Goal: Task Accomplishment & Management: Manage account settings

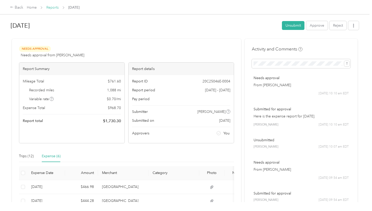
click at [55, 7] on link "Reports" at bounding box center [52, 7] width 12 height 4
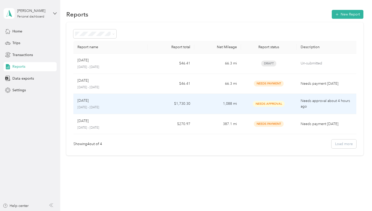
click at [233, 105] on td "1,088 mi" at bounding box center [217, 104] width 47 height 20
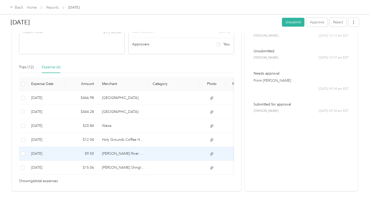
scroll to position [95, 0]
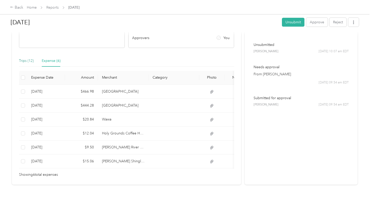
click at [26, 62] on div "Trips (12)" at bounding box center [26, 61] width 15 height 6
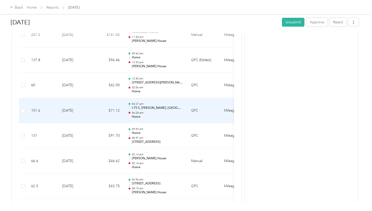
scroll to position [183, 0]
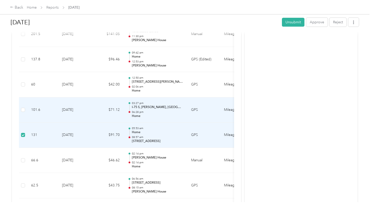
click at [26, 108] on td at bounding box center [23, 109] width 8 height 25
click at [192, 13] on div "Back Home Reports [DATE]" at bounding box center [186, 7] width 372 height 14
click at [172, 112] on p "06:28 pm" at bounding box center [157, 112] width 51 height 4
click at [34, 7] on link "Home" at bounding box center [32, 7] width 10 height 4
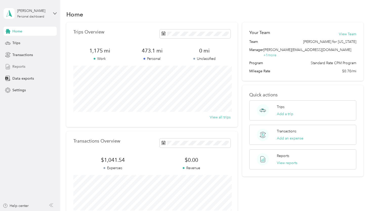
click at [28, 66] on div "Reports" at bounding box center [30, 66] width 53 height 9
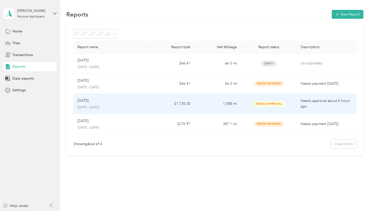
click at [156, 109] on td "$1,730.30" at bounding box center [171, 104] width 47 height 20
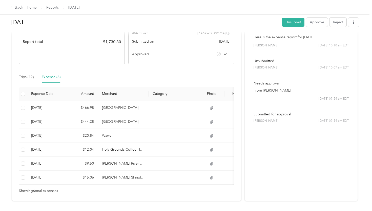
scroll to position [95, 0]
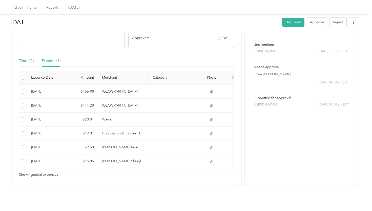
click at [26, 59] on div "Trips (12)" at bounding box center [26, 61] width 15 height 6
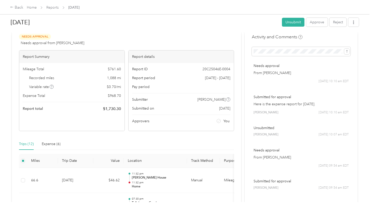
scroll to position [0, 0]
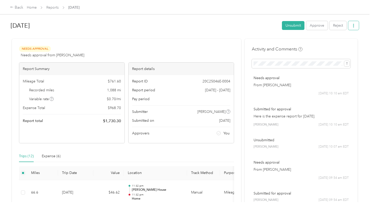
click at [356, 28] on button "button" at bounding box center [353, 25] width 11 height 9
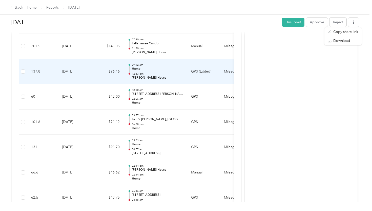
scroll to position [172, 0]
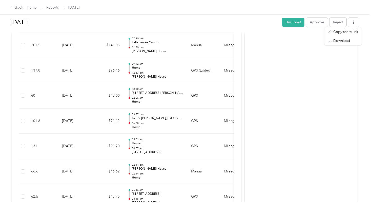
click at [315, 52] on div "Activity and Comments Needs approval From JP Gutierrez 09/02 at 10:10 am EDT Su…" at bounding box center [301, 96] width 113 height 459
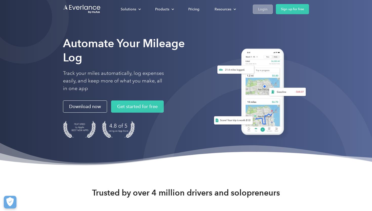
click at [263, 9] on div "Login" at bounding box center [262, 9] width 9 height 6
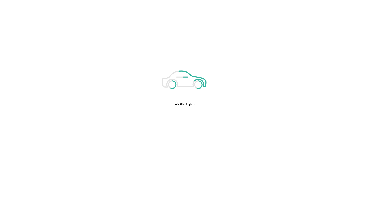
click at [263, 9] on div "Loading..." at bounding box center [185, 84] width 370 height 169
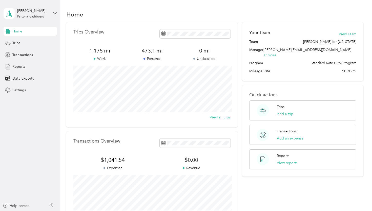
click at [32, 71] on div "Home Trips Transactions Reports Data exports Settings" at bounding box center [30, 61] width 53 height 68
click at [27, 66] on div "Reports" at bounding box center [30, 66] width 53 height 9
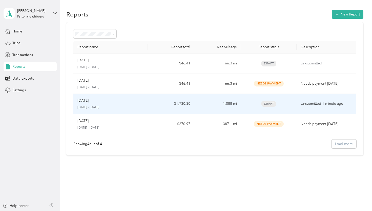
click at [129, 109] on p "[DATE] - [DATE]" at bounding box center [110, 107] width 66 height 5
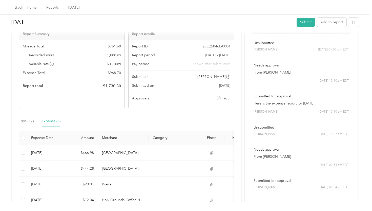
scroll to position [107, 0]
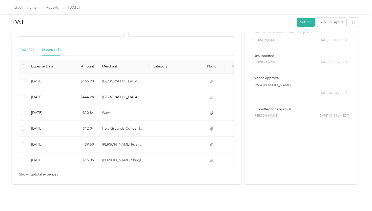
click at [32, 52] on div "Trips (12)" at bounding box center [26, 50] width 15 height 12
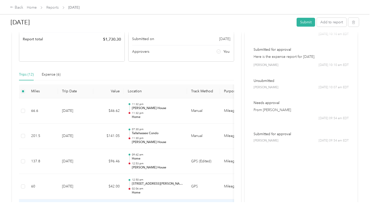
scroll to position [0, 0]
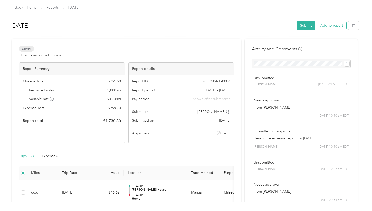
click at [331, 24] on button "Add to report" at bounding box center [332, 25] width 30 height 9
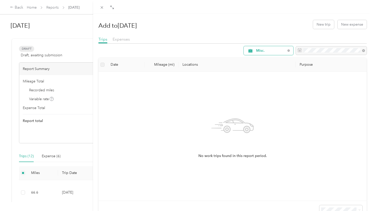
click at [278, 51] on span "Misc." at bounding box center [271, 51] width 30 height 4
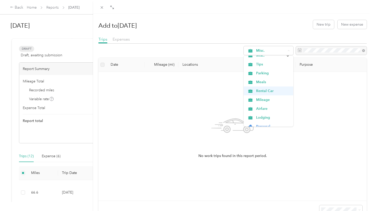
scroll to position [27, 0]
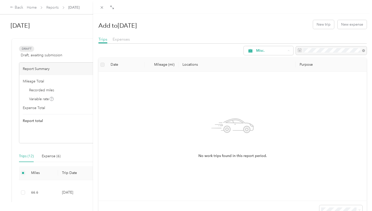
click at [345, 81] on div "No work trips found in this report period." at bounding box center [233, 136] width 260 height 120
click at [322, 27] on button "New trip" at bounding box center [323, 24] width 21 height 9
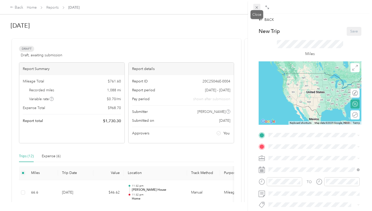
click at [258, 7] on icon at bounding box center [257, 7] width 4 height 4
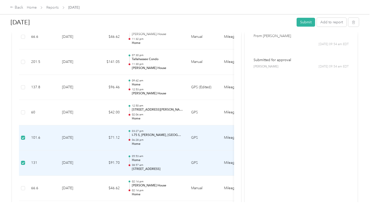
scroll to position [156, 0]
click at [334, 23] on button "Add to report" at bounding box center [332, 22] width 30 height 9
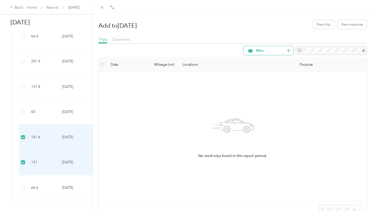
click at [286, 51] on div "Misc." at bounding box center [269, 50] width 50 height 9
click at [281, 63] on ol "All Purposes Unclassified Misc. Tips Parking Meals Rental Car Mileage Airfare L…" at bounding box center [269, 90] width 50 height 71
click at [323, 21] on button "New trip" at bounding box center [323, 24] width 21 height 9
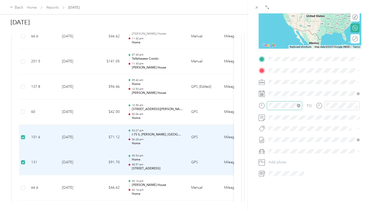
scroll to position [79, 0]
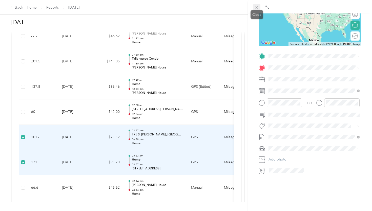
click at [257, 6] on icon at bounding box center [257, 7] width 4 height 4
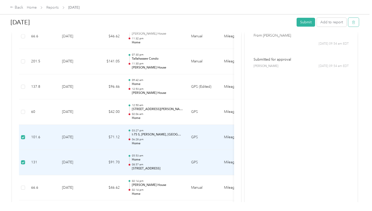
click at [359, 19] on button "button" at bounding box center [353, 22] width 11 height 9
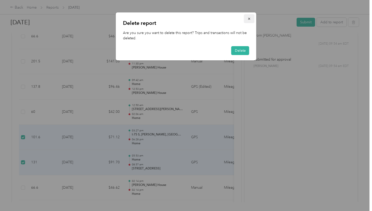
click at [248, 17] on icon "button" at bounding box center [250, 19] width 4 height 4
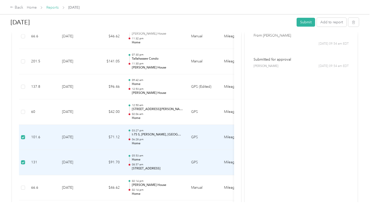
click at [51, 6] on link "Reports" at bounding box center [52, 7] width 12 height 4
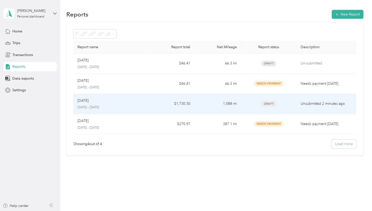
click at [119, 105] on p "[DATE] - [DATE]" at bounding box center [110, 107] width 66 height 5
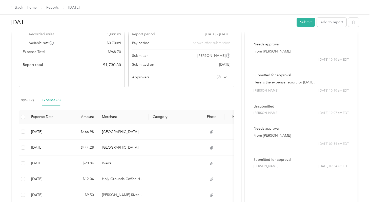
scroll to position [107, 0]
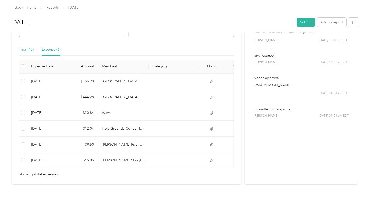
click at [29, 44] on div "Trips (12)" at bounding box center [26, 50] width 15 height 12
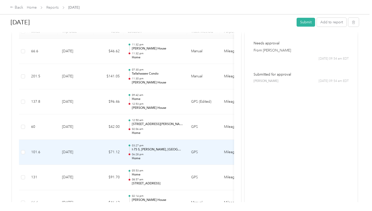
scroll to position [152, 0]
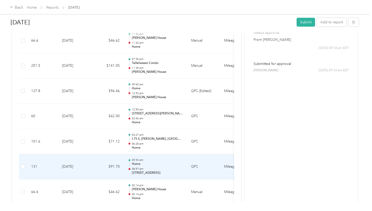
click at [25, 166] on td at bounding box center [23, 166] width 8 height 25
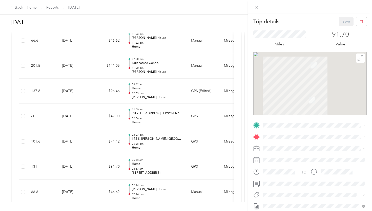
click at [23, 169] on div "Trip details Save This trip cannot be edited because it is either under review,…" at bounding box center [186, 105] width 372 height 211
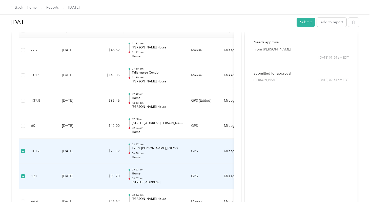
scroll to position [140, 0]
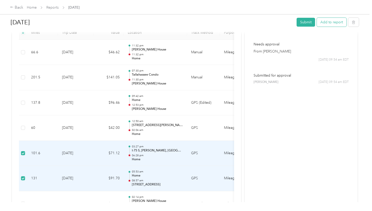
click at [343, 24] on button "Add to report" at bounding box center [332, 22] width 30 height 9
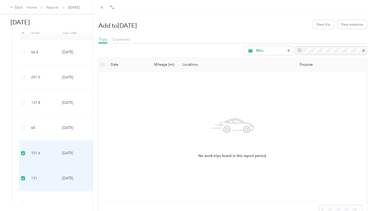
click at [98, 61] on th at bounding box center [102, 65] width 8 height 14
click at [103, 65] on label at bounding box center [102, 65] width 4 height 6
click at [328, 21] on button "New trip" at bounding box center [323, 24] width 21 height 9
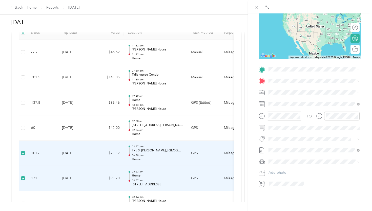
scroll to position [21, 0]
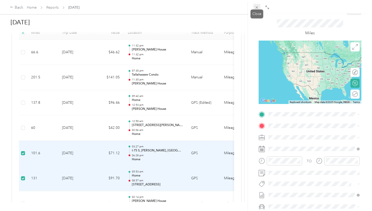
click at [256, 7] on icon at bounding box center [257, 7] width 4 height 4
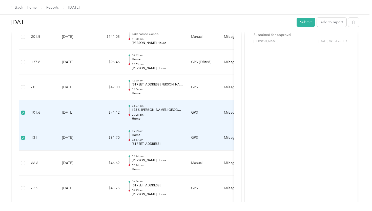
scroll to position [194, 0]
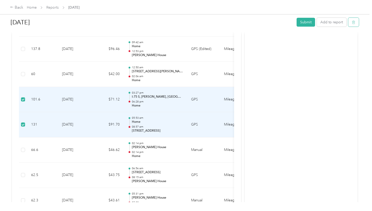
click at [357, 25] on button "button" at bounding box center [353, 22] width 11 height 9
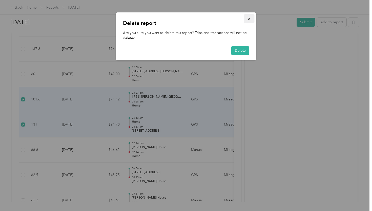
click at [250, 15] on button "button" at bounding box center [249, 18] width 11 height 9
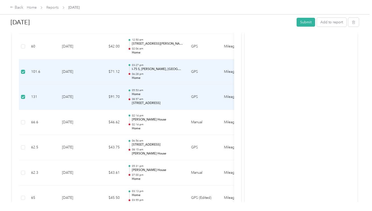
scroll to position [227, 0]
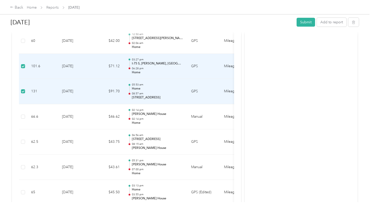
click at [33, 11] on div "Back Home Reports [DATE]" at bounding box center [186, 7] width 372 height 14
click at [32, 8] on link "Home" at bounding box center [32, 7] width 10 height 4
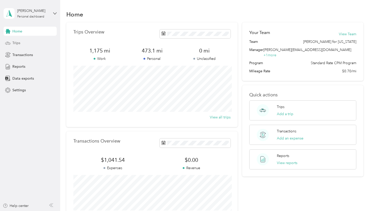
click at [31, 44] on div "Trips" at bounding box center [30, 42] width 53 height 9
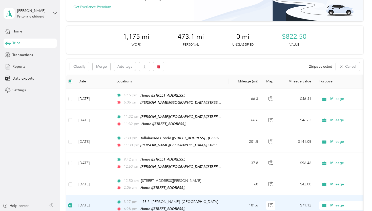
scroll to position [48, 0]
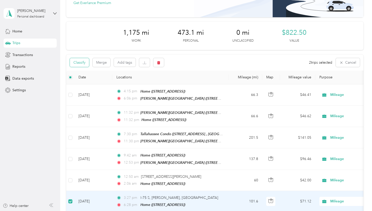
click at [79, 65] on button "Classify" at bounding box center [79, 62] width 19 height 9
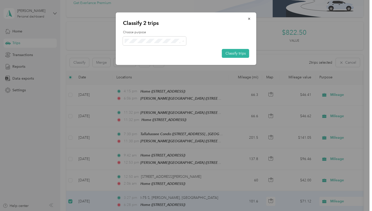
click at [209, 19] on div "Classify 2 trips Choose purpose Classify trips" at bounding box center [186, 38] width 140 height 52
click at [250, 19] on icon "button" at bounding box center [250, 19] width 4 height 4
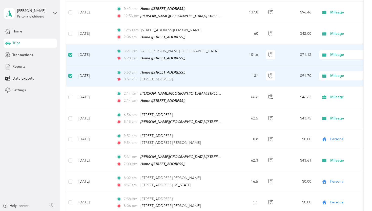
scroll to position [195, 0]
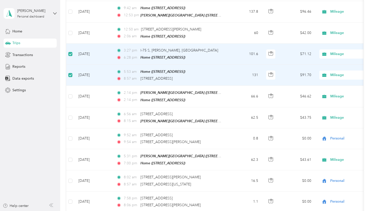
click at [335, 52] on span "Mileage" at bounding box center [353, 54] width 46 height 6
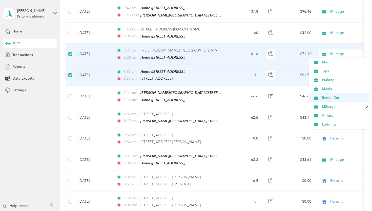
scroll to position [9, 0]
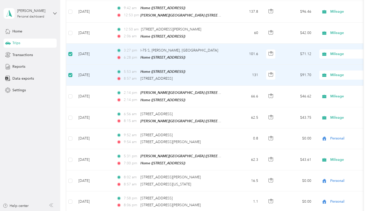
click at [370, 43] on div "Trips New trip 30 free trips remaining this month. Never miss a mile with unlim…" at bounding box center [214, 164] width 309 height 719
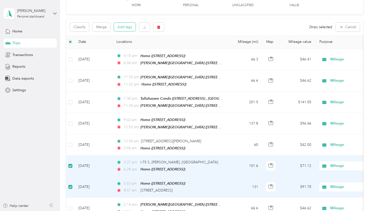
scroll to position [85, 0]
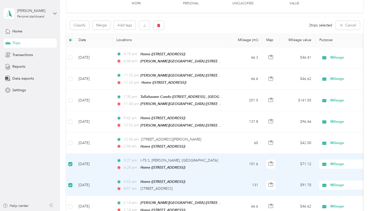
click at [91, 162] on td "[DATE]" at bounding box center [93, 163] width 38 height 21
click at [357, 26] on button "Cancel" at bounding box center [348, 25] width 24 height 9
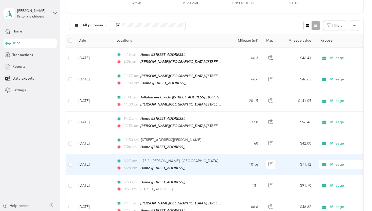
click at [98, 161] on td "[DATE]" at bounding box center [93, 164] width 38 height 21
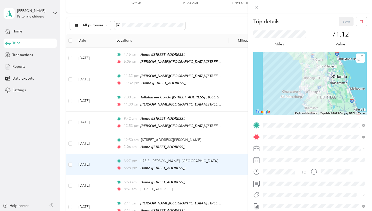
scroll to position [51, 0]
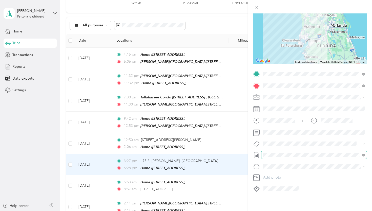
click at [297, 157] on span at bounding box center [313, 155] width 105 height 8
click at [280, 158] on span at bounding box center [313, 155] width 105 height 8
click at [233, 179] on div "Trip details Save This trip cannot be edited because it is either under review,…" at bounding box center [186, 105] width 372 height 211
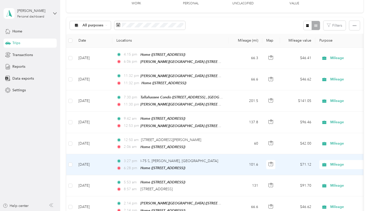
click at [117, 161] on div "3:27 pm I-75 S, [PERSON_NAME], [GEOGRAPHIC_DATA]" at bounding box center [169, 161] width 106 height 6
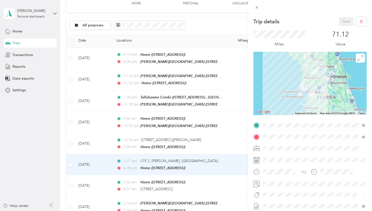
scroll to position [11, 0]
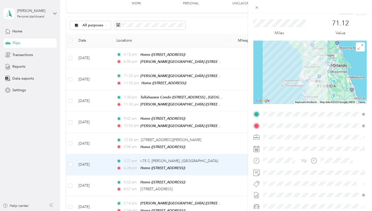
click at [34, 65] on div "Trip details Save This trip cannot be edited because it is either under review,…" at bounding box center [186, 105] width 372 height 211
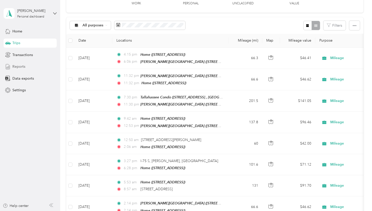
click at [30, 68] on div "Reports" at bounding box center [30, 66] width 53 height 9
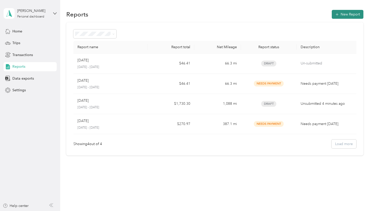
click at [345, 13] on button "New Report" at bounding box center [348, 14] width 32 height 9
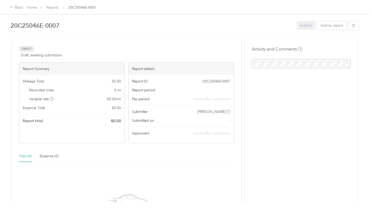
click at [47, 26] on h1 "20C25046E-0007" at bounding box center [152, 25] width 282 height 12
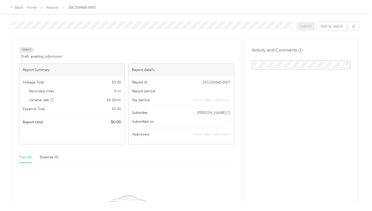
click at [124, 37] on div at bounding box center [185, 37] width 348 height 5
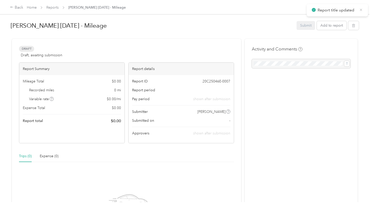
click at [361, 10] on icon at bounding box center [361, 10] width 4 height 5
click at [34, 6] on link "Home" at bounding box center [32, 7] width 10 height 4
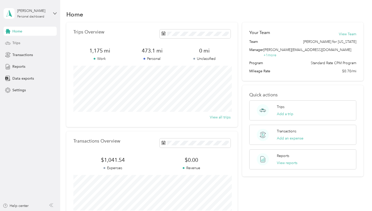
click at [28, 44] on div "Trips" at bounding box center [30, 42] width 53 height 9
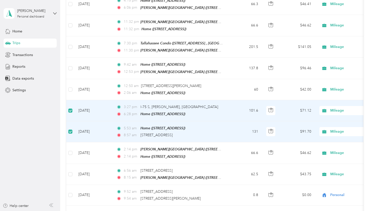
scroll to position [137, 0]
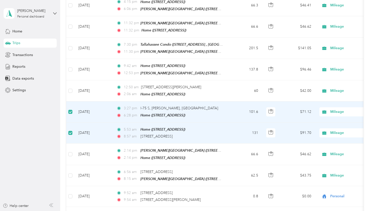
click at [336, 109] on span "Mileage" at bounding box center [353, 112] width 46 height 6
click at [225, 113] on td "3:27 pm I-75 S, [PERSON_NAME], [GEOGRAPHIC_DATA] 6:28 pm Home ([STREET_ADDRESS]…" at bounding box center [170, 111] width 116 height 21
click at [163, 108] on span "I-75 S, [PERSON_NAME], [GEOGRAPHIC_DATA]" at bounding box center [179, 108] width 78 height 4
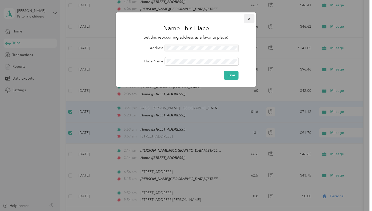
click at [247, 22] on button "button" at bounding box center [249, 18] width 11 height 9
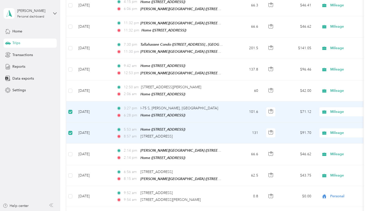
click at [243, 107] on td "101.6" at bounding box center [245, 111] width 33 height 21
click at [305, 115] on td "$71.12" at bounding box center [297, 111] width 35 height 21
click at [336, 112] on span "Mileage" at bounding box center [353, 112] width 46 height 6
click at [296, 108] on td "$71.12" at bounding box center [297, 111] width 35 height 21
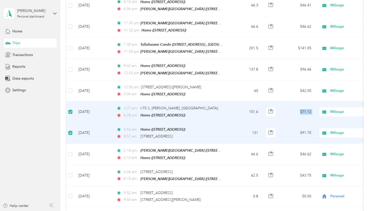
click at [296, 108] on td "$71.12" at bounding box center [297, 111] width 35 height 21
click at [284, 111] on td "$71.12" at bounding box center [297, 111] width 35 height 21
click at [92, 113] on td "[DATE]" at bounding box center [93, 111] width 38 height 21
click at [68, 109] on td at bounding box center [70, 111] width 8 height 21
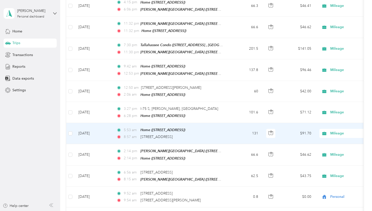
scroll to position [137, 0]
click at [95, 130] on td "[DATE]" at bounding box center [93, 132] width 38 height 21
click at [95, 130] on div at bounding box center [186, 105] width 372 height 211
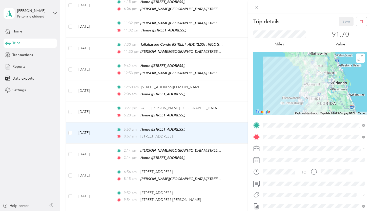
scroll to position [51, 0]
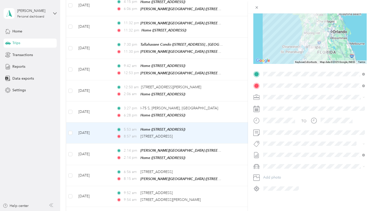
click at [310, 177] on span "[PERSON_NAME] [DATE] - Mileage" at bounding box center [291, 179] width 56 height 5
click at [171, 106] on div "Trip details Save This trip cannot be edited because it is either under review,…" at bounding box center [186, 105] width 372 height 211
click at [171, 106] on div at bounding box center [186, 105] width 372 height 211
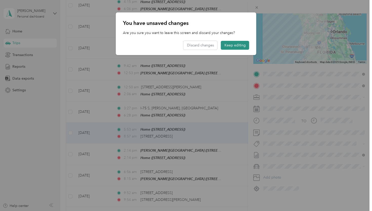
click at [233, 47] on button "Keep editing" at bounding box center [235, 45] width 28 height 9
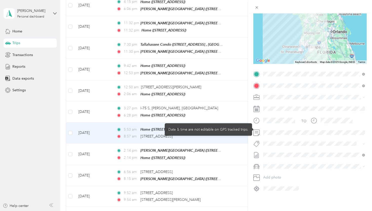
scroll to position [0, 0]
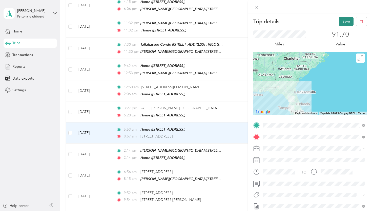
click at [344, 24] on button "Save" at bounding box center [346, 21] width 15 height 9
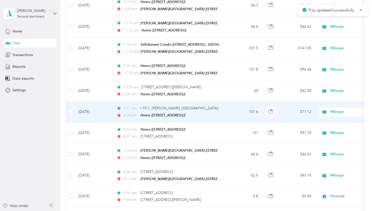
click at [206, 110] on div "3:27 pm I-75 S, [PERSON_NAME], [GEOGRAPHIC_DATA] 6:28 pm Home ([STREET_ADDRESS]…" at bounding box center [169, 111] width 106 height 13
click at [206, 210] on div "Trip details Save This trip cannot be edited because it is either under review,…" at bounding box center [185, 211] width 370 height 0
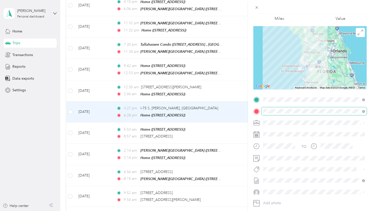
scroll to position [51, 0]
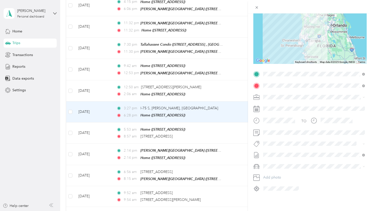
click at [289, 179] on span "[PERSON_NAME] [DATE] - Mileage" at bounding box center [291, 178] width 56 height 5
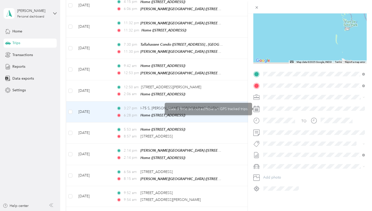
scroll to position [0, 0]
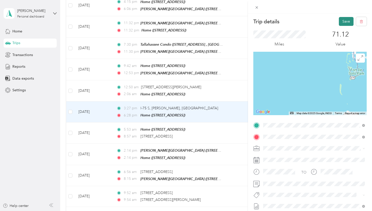
click at [345, 25] on button "Save" at bounding box center [346, 21] width 15 height 9
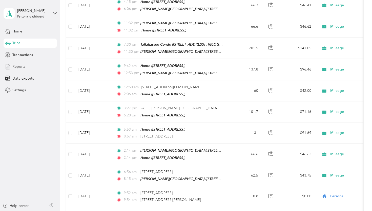
click at [33, 69] on div "Reports" at bounding box center [30, 66] width 53 height 9
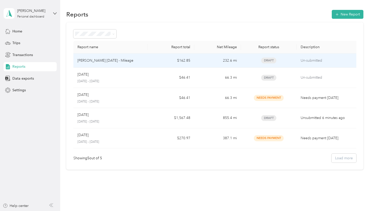
click at [162, 63] on td "$162.85" at bounding box center [171, 60] width 47 height 14
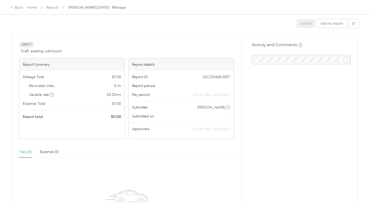
click at [162, 63] on div "Report details" at bounding box center [181, 64] width 105 height 12
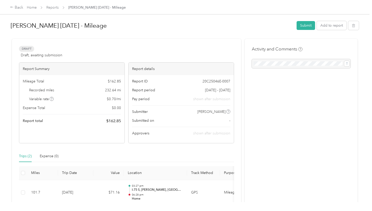
click at [106, 28] on h1 "[PERSON_NAME] [DATE] - Mileage" at bounding box center [152, 25] width 282 height 12
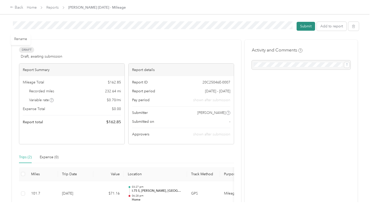
click at [314, 28] on button "Submit" at bounding box center [306, 26] width 18 height 9
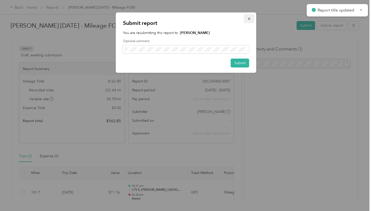
click at [252, 20] on button "button" at bounding box center [249, 18] width 11 height 9
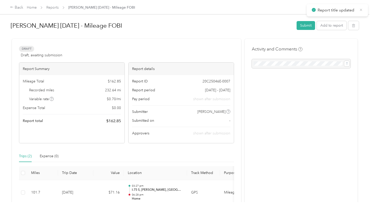
click at [359, 10] on icon at bounding box center [361, 10] width 4 height 5
click at [32, 7] on link "Home" at bounding box center [32, 7] width 10 height 4
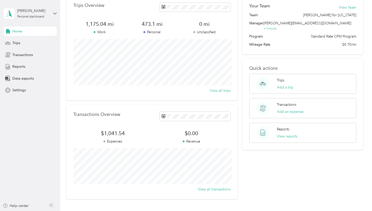
scroll to position [21, 0]
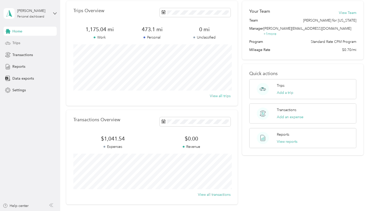
click at [45, 45] on div "Trips" at bounding box center [30, 42] width 53 height 9
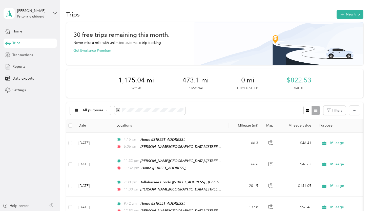
click at [41, 55] on div "Transactions" at bounding box center [30, 54] width 53 height 9
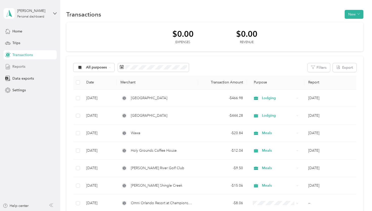
click at [37, 68] on div "Reports" at bounding box center [30, 66] width 53 height 9
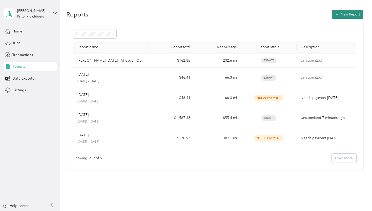
click at [348, 10] on button "New Report" at bounding box center [348, 14] width 32 height 9
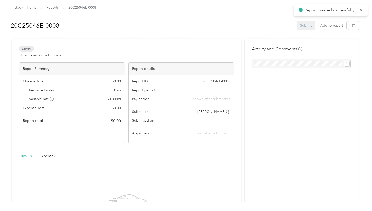
click at [114, 30] on h1 "20C25046E-0008" at bounding box center [152, 25] width 282 height 12
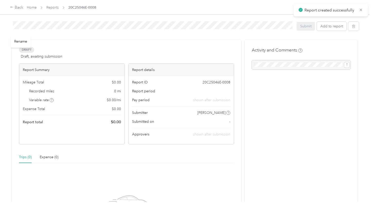
click at [114, 30] on span at bounding box center [152, 25] width 282 height 12
click at [114, 30] on div "20C25046E-0008" at bounding box center [152, 25] width 282 height 13
click at [243, 145] on div "Draft Draft, awaiting submission View activity & comments Report Summary Mileag…" at bounding box center [185, 155] width 346 height 230
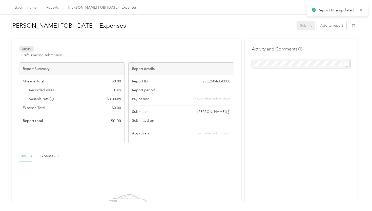
click at [33, 9] on link "Home" at bounding box center [32, 7] width 10 height 4
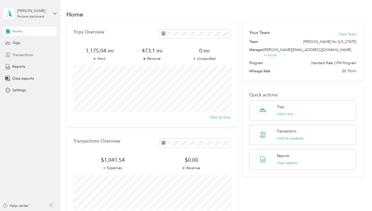
click at [37, 54] on div "Transactions" at bounding box center [30, 54] width 53 height 9
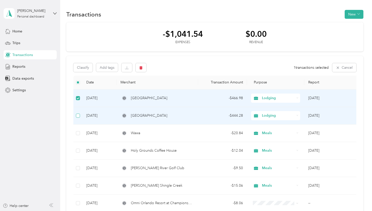
click at [78, 118] on label at bounding box center [78, 116] width 4 height 6
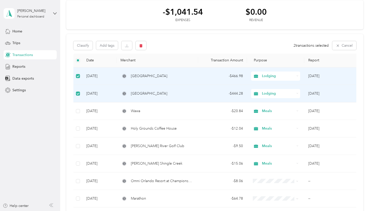
scroll to position [22, 0]
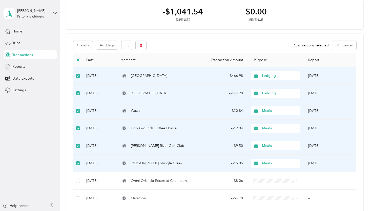
click at [208, 71] on td "- $466.98" at bounding box center [222, 75] width 49 height 17
click at [183, 67] on td "[GEOGRAPHIC_DATA]" at bounding box center [157, 75] width 82 height 17
click at [88, 46] on button "Classify" at bounding box center [82, 45] width 19 height 9
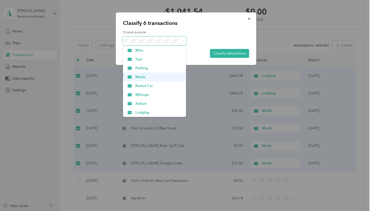
scroll to position [9, 0]
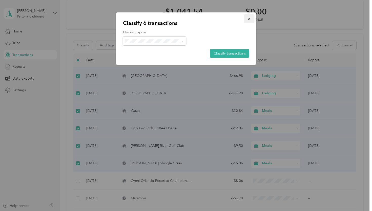
click at [249, 18] on icon "button" at bounding box center [250, 19] width 4 height 4
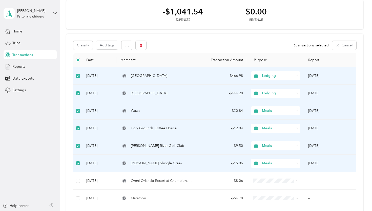
click at [171, 80] on td "[GEOGRAPHIC_DATA]" at bounding box center [157, 75] width 82 height 17
click at [178, 48] on div "Classify Add tags 6 transactions selected Cancel" at bounding box center [214, 45] width 283 height 9
click at [348, 41] on button "Cancel" at bounding box center [344, 45] width 24 height 9
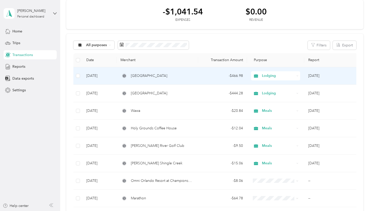
click at [129, 72] on td "[GEOGRAPHIC_DATA]" at bounding box center [157, 75] width 82 height 17
click at [129, 72] on div at bounding box center [186, 105] width 372 height 211
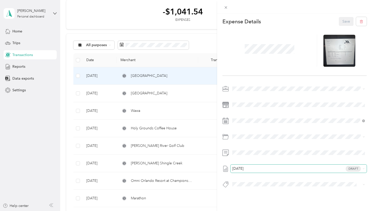
click at [272, 167] on span "[DATE] Draft" at bounding box center [297, 168] width 127 height 5
click at [270, 195] on ol "None [DATE] Draft [PERSON_NAME] FOBI [DATE] - Expenses Draft [PERSON_NAME] [DAT…" at bounding box center [299, 189] width 136 height 33
click at [253, 171] on div "[DATE] Draft" at bounding box center [299, 168] width 136 height 8
click at [257, 194] on li "[PERSON_NAME] FOBI [DATE] - Expenses Draft" at bounding box center [299, 193] width 136 height 8
click at [347, 19] on button "Save" at bounding box center [346, 21] width 15 height 9
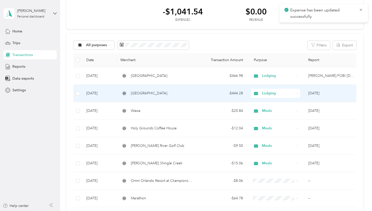
click at [210, 97] on td "- $444.28" at bounding box center [222, 93] width 49 height 17
click at [210, 210] on div "Loading the revenue" at bounding box center [185, 211] width 370 height 0
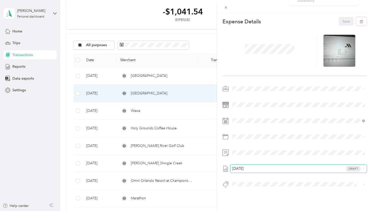
click at [263, 168] on span "[DATE] Draft" at bounding box center [297, 168] width 127 height 5
click at [265, 194] on li "[PERSON_NAME] FOBI [DATE] - Expenses Draft" at bounding box center [299, 193] width 136 height 8
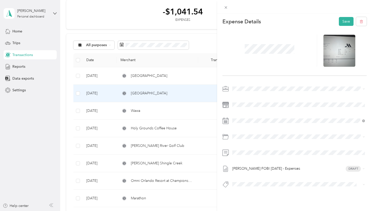
click at [344, 16] on div "Expense Details Save [PERSON_NAME] FOBI [DATE] - Expenses Draft" at bounding box center [294, 110] width 155 height 195
click at [344, 22] on button "Save" at bounding box center [346, 21] width 15 height 9
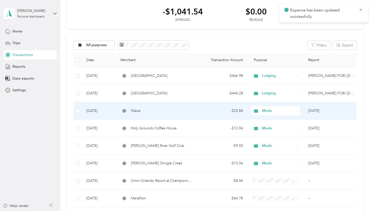
click at [185, 114] on td "Wawa" at bounding box center [157, 110] width 82 height 17
click at [185, 210] on div at bounding box center [185, 211] width 370 height 0
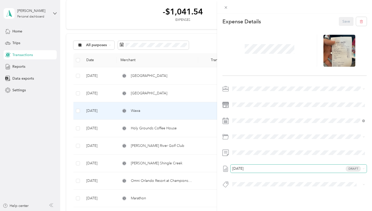
click at [263, 167] on span "[DATE] Draft" at bounding box center [297, 168] width 127 height 5
click at [259, 194] on li "[PERSON_NAME] FOBI [DATE] - Expenses Draft" at bounding box center [299, 191] width 136 height 8
click at [344, 19] on button "Save" at bounding box center [346, 21] width 15 height 9
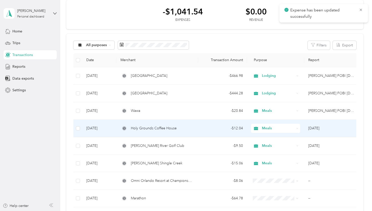
click at [186, 129] on div "Holy Grounds Coffee House" at bounding box center [157, 128] width 74 height 6
click at [186, 210] on div "Loading the revenue" at bounding box center [185, 211] width 370 height 0
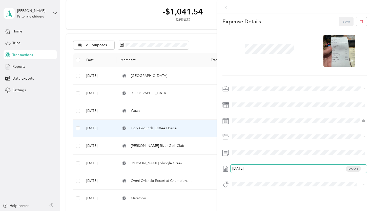
click at [260, 167] on span "[DATE] Draft" at bounding box center [297, 168] width 127 height 5
click at [259, 196] on ol "None [DATE] Draft [PERSON_NAME] FOBI [DATE] - Expenses Draft [PERSON_NAME] [DAT…" at bounding box center [299, 189] width 136 height 33
click at [258, 168] on span "[DATE] Draft" at bounding box center [297, 168] width 127 height 5
click at [261, 191] on span "[PERSON_NAME] FOBI [DATE] - Expenses" at bounding box center [266, 191] width 68 height 5
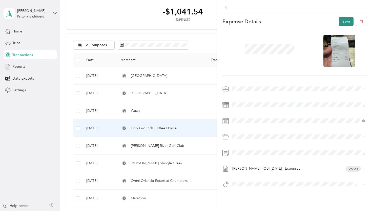
click at [345, 22] on button "Save" at bounding box center [346, 21] width 15 height 9
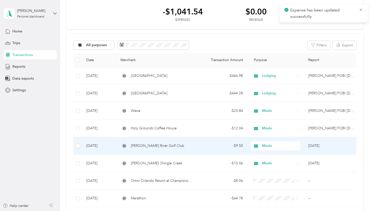
click at [213, 147] on div "- $9.50" at bounding box center [222, 146] width 41 height 6
click at [213, 210] on div at bounding box center [185, 211] width 370 height 0
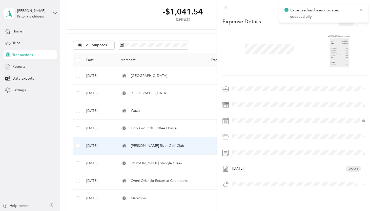
click at [360, 10] on icon at bounding box center [361, 10] width 2 height 2
click at [250, 169] on span "[DATE] Draft" at bounding box center [297, 168] width 127 height 5
click at [256, 192] on span "[PERSON_NAME] FOBI [DATE] - Expenses" at bounding box center [266, 190] width 68 height 5
click at [343, 23] on button "Save" at bounding box center [346, 21] width 15 height 9
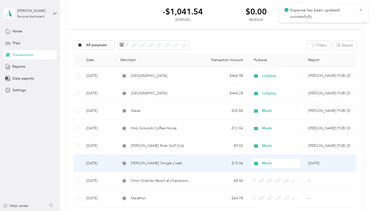
click at [213, 165] on div "- $15.06" at bounding box center [222, 163] width 41 height 6
click at [213, 210] on div at bounding box center [185, 211] width 370 height 0
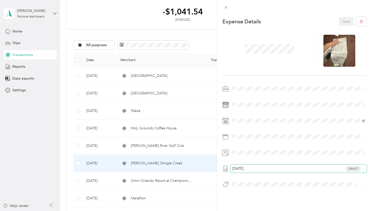
click at [249, 170] on span "[DATE] Draft" at bounding box center [297, 168] width 127 height 5
click at [253, 192] on span "[PERSON_NAME] FOBI [DATE] - Expenses" at bounding box center [266, 192] width 68 height 5
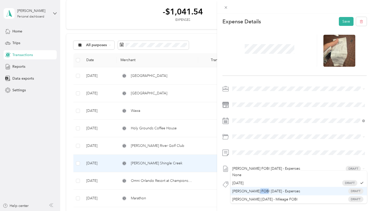
click at [253, 192] on span "[PERSON_NAME] FOBI [DATE] - Expenses" at bounding box center [266, 190] width 68 height 5
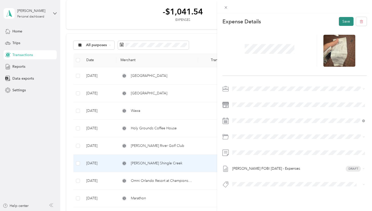
click at [346, 23] on button "Save" at bounding box center [346, 21] width 15 height 9
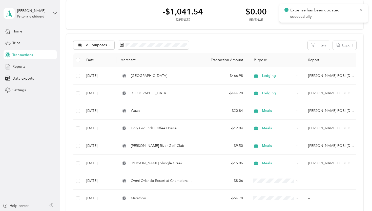
click at [362, 10] on icon at bounding box center [361, 10] width 4 height 5
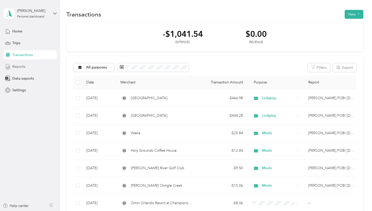
click at [45, 64] on div "Reports" at bounding box center [30, 66] width 53 height 9
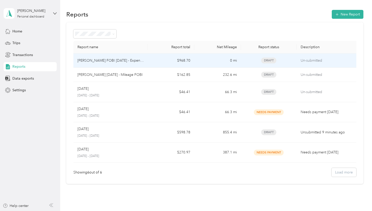
click at [144, 60] on td "[PERSON_NAME] FOBI [DATE] - Expenses" at bounding box center [110, 60] width 74 height 14
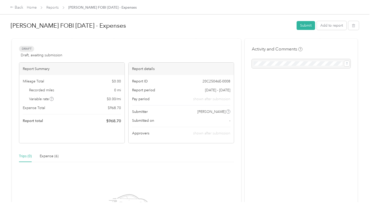
click at [120, 46] on div "Draft Draft, awaiting submission View activity & comments" at bounding box center [126, 52] width 215 height 12
click at [51, 156] on div "Expense (6)" at bounding box center [49, 156] width 19 height 6
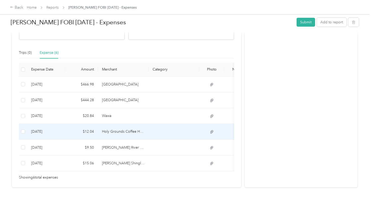
scroll to position [107, 0]
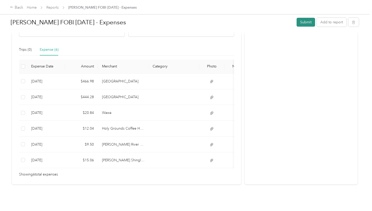
click at [305, 23] on button "Submit" at bounding box center [306, 22] width 18 height 9
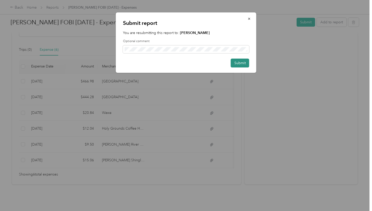
click at [245, 63] on button "Submit" at bounding box center [240, 62] width 18 height 9
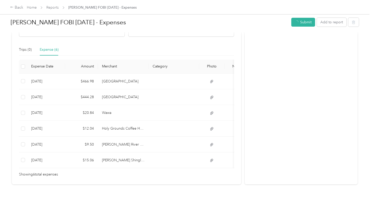
scroll to position [95, 0]
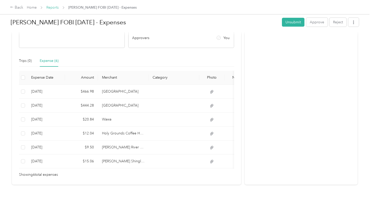
click at [55, 8] on link "Reports" at bounding box center [52, 7] width 12 height 4
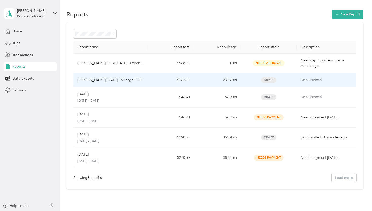
click at [127, 80] on p "[PERSON_NAME] [DATE] - Mileage FOBI" at bounding box center [109, 80] width 65 height 6
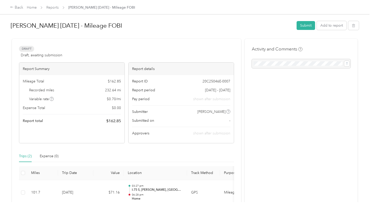
click at [127, 66] on div "Report Summary Mileage Total $ 162.85 Recorded miles 232.64 mi Variable rate $ …" at bounding box center [126, 102] width 215 height 81
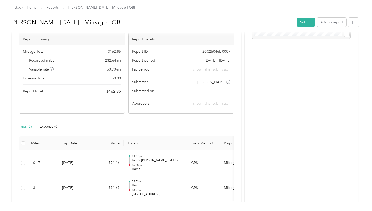
scroll to position [30, 0]
click at [308, 24] on button "Submit" at bounding box center [306, 22] width 18 height 9
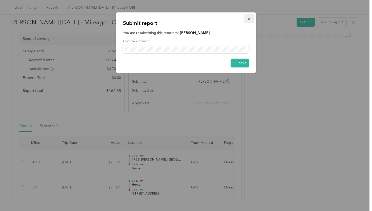
click at [248, 17] on span "button" at bounding box center [250, 18] width 4 height 4
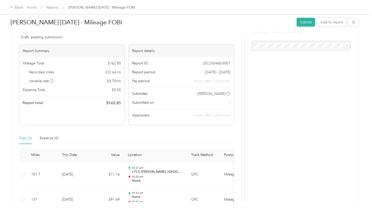
scroll to position [17, 0]
click at [55, 8] on link "Reports" at bounding box center [52, 7] width 12 height 4
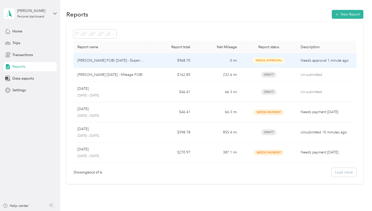
click at [160, 63] on td "$968.70" at bounding box center [171, 60] width 47 height 14
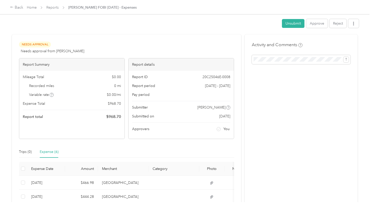
click at [160, 63] on div "Report details" at bounding box center [181, 64] width 105 height 12
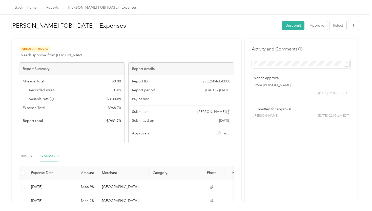
scroll to position [95, 0]
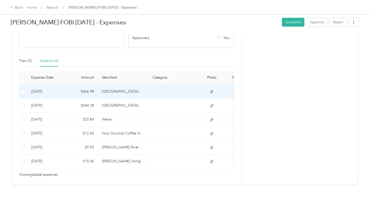
click at [140, 91] on td "[GEOGRAPHIC_DATA]" at bounding box center [123, 92] width 51 height 14
click at [140, 210] on div at bounding box center [185, 211] width 370 height 0
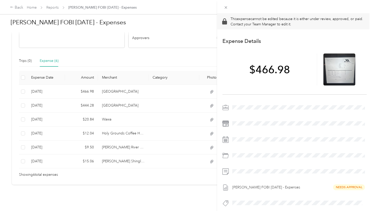
click at [253, 126] on span at bounding box center [299, 123] width 136 height 8
click at [267, 119] on span at bounding box center [299, 123] width 136 height 8
click at [294, 120] on span at bounding box center [299, 123] width 136 height 8
click at [185, 56] on div "This expense cannot be edited because it is either under review, approved, or p…" at bounding box center [186, 105] width 372 height 211
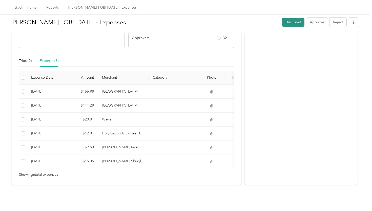
click at [299, 26] on button "Unsubmit" at bounding box center [293, 22] width 23 height 9
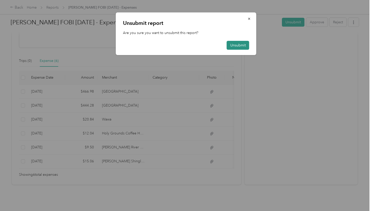
click at [240, 48] on button "Unsubmit" at bounding box center [238, 45] width 23 height 9
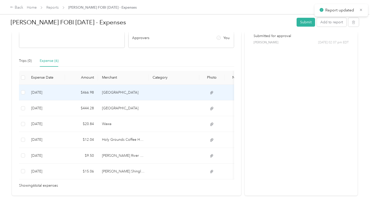
click at [157, 94] on td at bounding box center [174, 93] width 51 height 16
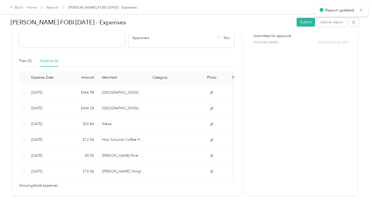
click at [157, 210] on div "This expense cannot be edited because it is either under review, approved, or p…" at bounding box center [185, 211] width 370 height 0
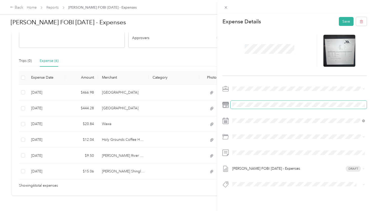
click at [330, 106] on span at bounding box center [299, 104] width 136 height 8
drag, startPoint x: 355, startPoint y: 107, endPoint x: 235, endPoint y: 98, distance: 120.5
click at [235, 98] on div "[PERSON_NAME] FOBI [DATE] - Expenses Draft" at bounding box center [294, 138] width 145 height 107
click at [345, 21] on button "Save" at bounding box center [346, 21] width 15 height 9
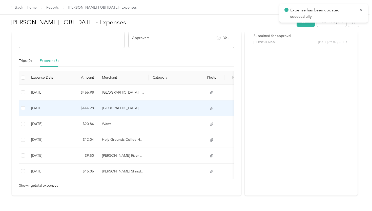
click at [159, 105] on td at bounding box center [174, 108] width 51 height 16
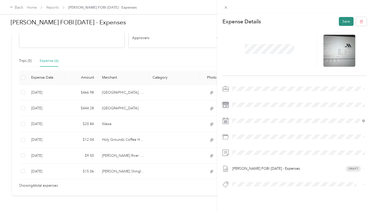
click at [349, 22] on button "Save" at bounding box center [346, 21] width 15 height 9
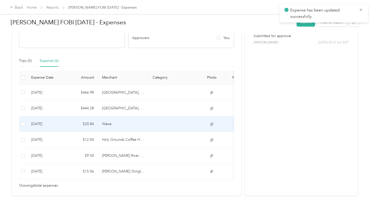
click at [154, 122] on td at bounding box center [174, 124] width 51 height 16
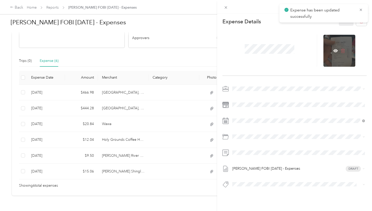
click at [345, 52] on icon at bounding box center [343, 50] width 5 height 5
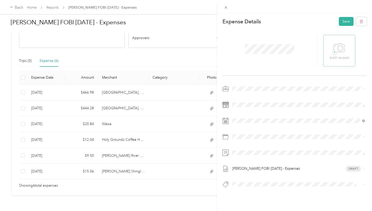
click at [339, 55] on p "Add receipt" at bounding box center [339, 58] width 19 height 6
click at [350, 48] on div "+ Add receipt" at bounding box center [339, 51] width 32 height 32
click at [339, 50] on icon at bounding box center [339, 48] width 11 height 14
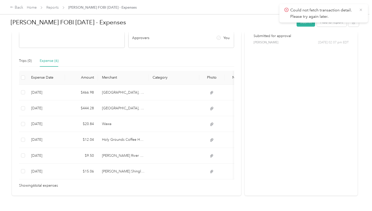
click at [359, 9] on icon at bounding box center [361, 10] width 4 height 5
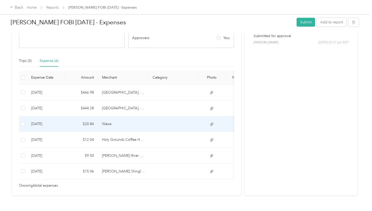
click at [129, 123] on td "Wawa" at bounding box center [123, 124] width 51 height 16
click at [129, 210] on div at bounding box center [185, 211] width 370 height 0
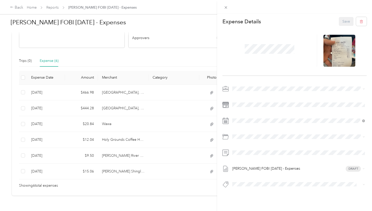
click at [292, 126] on div "[PERSON_NAME] FOBI [DATE] - Expenses Draft" at bounding box center [294, 138] width 145 height 107
click at [281, 109] on div "[PERSON_NAME] FOBI [DATE] - Expenses Draft" at bounding box center [294, 138] width 145 height 107
click at [344, 21] on button "Save" at bounding box center [346, 21] width 15 height 9
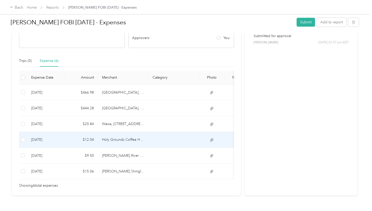
click at [151, 143] on td at bounding box center [174, 140] width 51 height 16
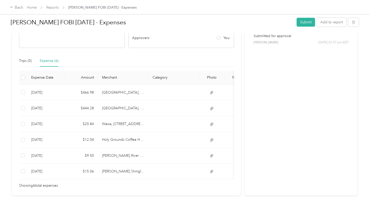
click at [151, 210] on div "Loading the revenue" at bounding box center [185, 211] width 370 height 0
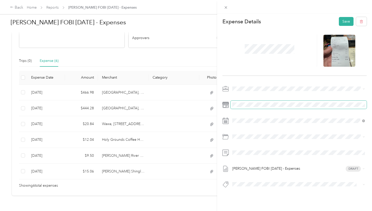
scroll to position [0, 8]
click at [316, 107] on span at bounding box center [299, 104] width 136 height 8
click at [323, 111] on div "[PERSON_NAME] FOBI [DATE] - Expenses Draft" at bounding box center [294, 138] width 145 height 107
click at [347, 21] on button "Save" at bounding box center [346, 21] width 15 height 9
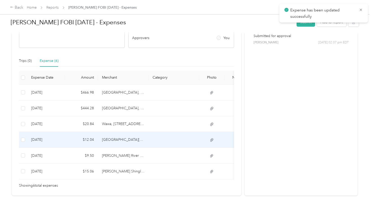
click at [169, 134] on td at bounding box center [174, 140] width 51 height 16
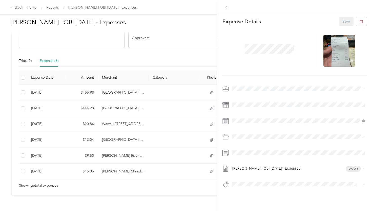
click at [156, 161] on div "This expense cannot be edited because it is either under review, approved, or p…" at bounding box center [186, 105] width 372 height 211
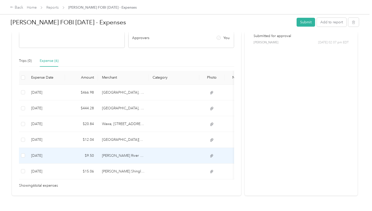
click at [155, 154] on td at bounding box center [174, 156] width 51 height 16
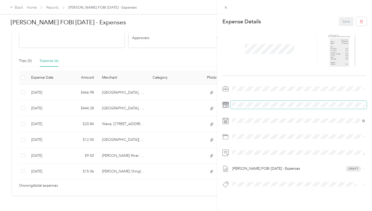
click at [285, 107] on span at bounding box center [299, 104] width 136 height 8
click at [342, 21] on button "Save" at bounding box center [346, 21] width 15 height 9
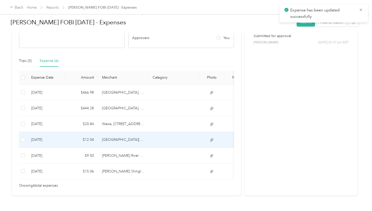
click at [152, 141] on td at bounding box center [174, 140] width 51 height 16
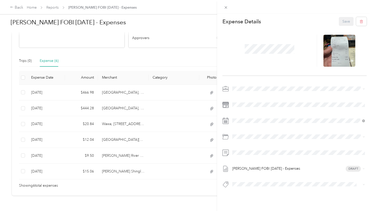
click at [224, 3] on div at bounding box center [294, 6] width 155 height 13
click at [225, 6] on icon at bounding box center [226, 7] width 4 height 4
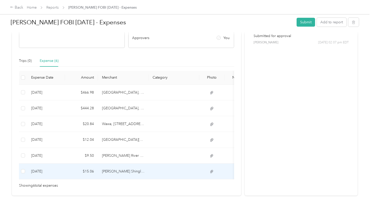
click at [140, 173] on td "[PERSON_NAME] Shingle Creek" at bounding box center [123, 171] width 51 height 16
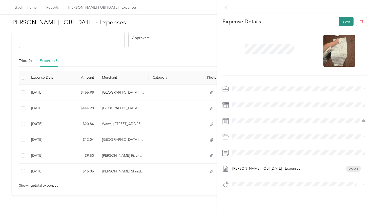
click at [348, 24] on button "Save" at bounding box center [346, 21] width 15 height 9
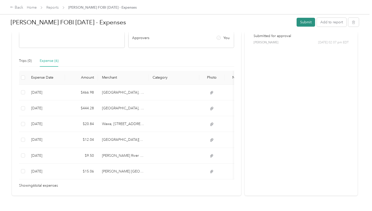
click at [312, 24] on button "Submit" at bounding box center [306, 22] width 18 height 9
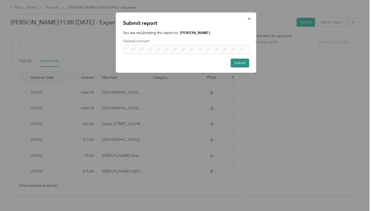
click at [240, 61] on button "Submit" at bounding box center [240, 62] width 18 height 9
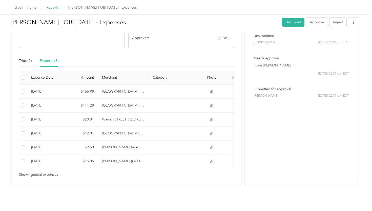
click at [56, 6] on link "Reports" at bounding box center [52, 7] width 12 height 4
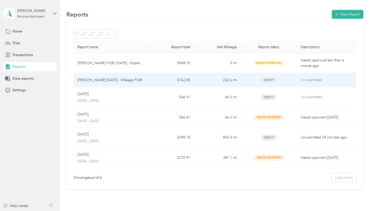
click at [166, 78] on td "$162.85" at bounding box center [171, 80] width 47 height 14
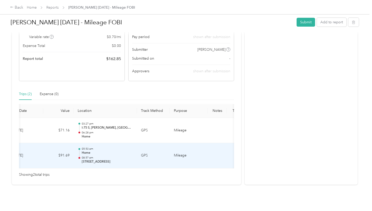
scroll to position [0, 79]
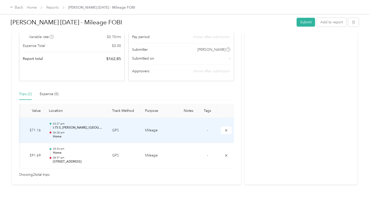
click at [137, 131] on td "GPS" at bounding box center [124, 130] width 33 height 25
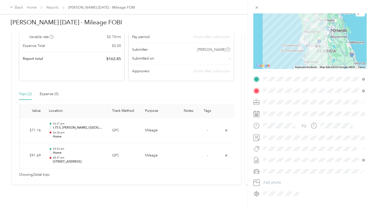
scroll to position [51, 0]
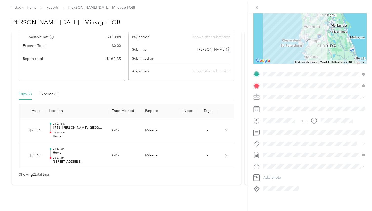
click at [278, 162] on div "Fobi" at bounding box center [314, 162] width 98 height 6
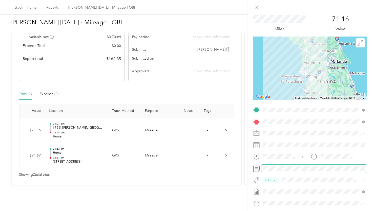
scroll to position [0, 0]
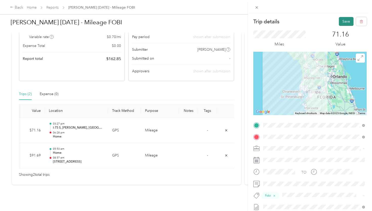
click at [351, 24] on button "Save" at bounding box center [346, 21] width 15 height 9
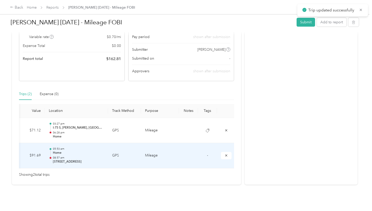
click at [168, 151] on td "Mileage" at bounding box center [160, 155] width 38 height 25
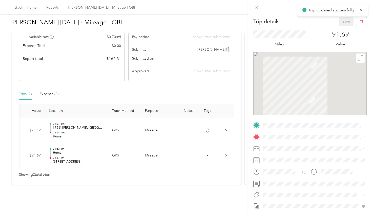
scroll to position [51, 0]
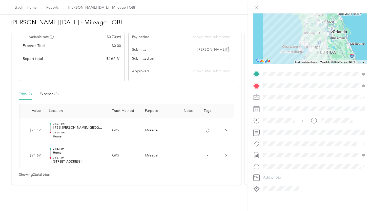
click at [274, 164] on li "Fobi" at bounding box center [313, 162] width 105 height 10
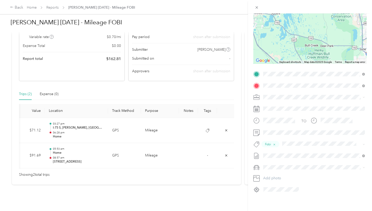
scroll to position [0, 0]
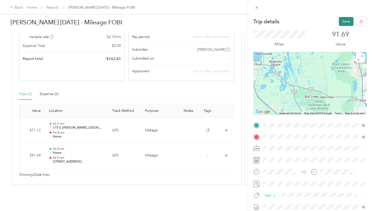
click at [344, 19] on button "Save" at bounding box center [346, 21] width 15 height 9
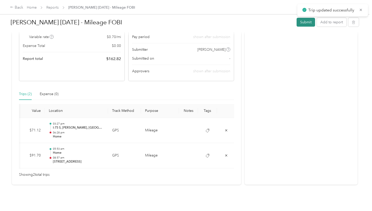
click at [313, 25] on button "Submit" at bounding box center [306, 22] width 18 height 9
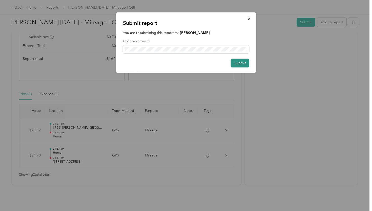
click at [242, 63] on button "Submit" at bounding box center [240, 62] width 18 height 9
